Goal: Find specific page/section: Find specific page/section

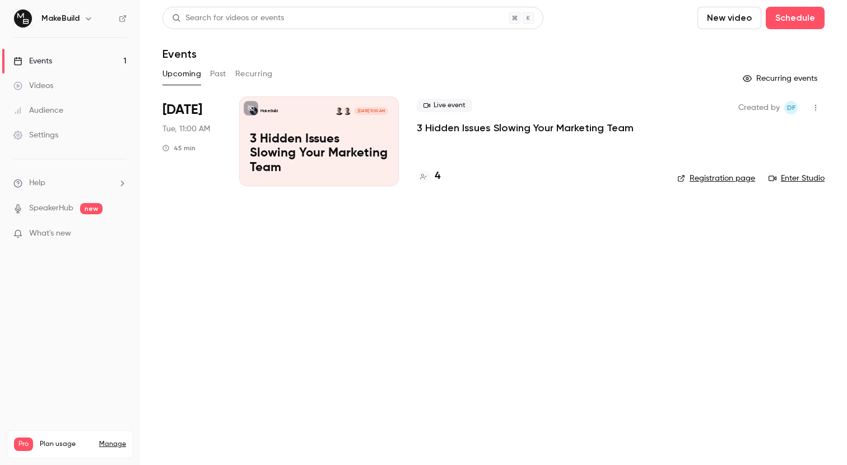
click at [818, 105] on icon "button" at bounding box center [815, 108] width 9 height 8
click at [818, 105] on div at bounding box center [423, 232] width 847 height 465
click at [85, 18] on icon "button" at bounding box center [88, 18] width 9 height 9
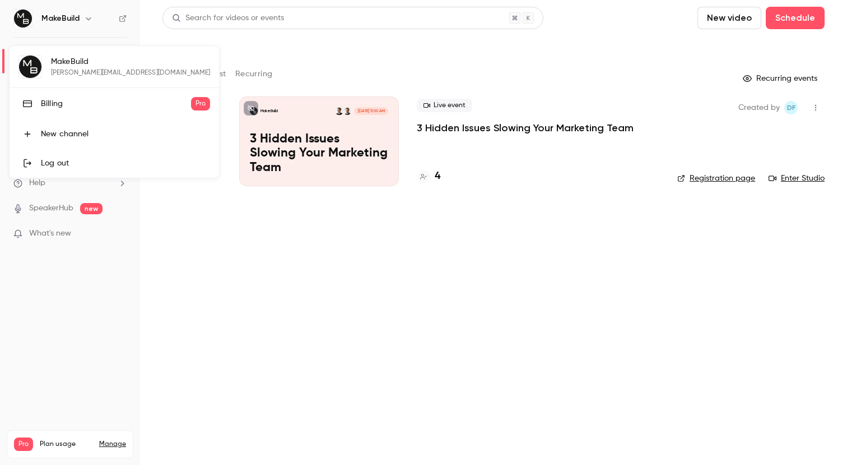
click at [85, 18] on div at bounding box center [423, 232] width 847 height 465
